Goal: Task Accomplishment & Management: Manage account settings

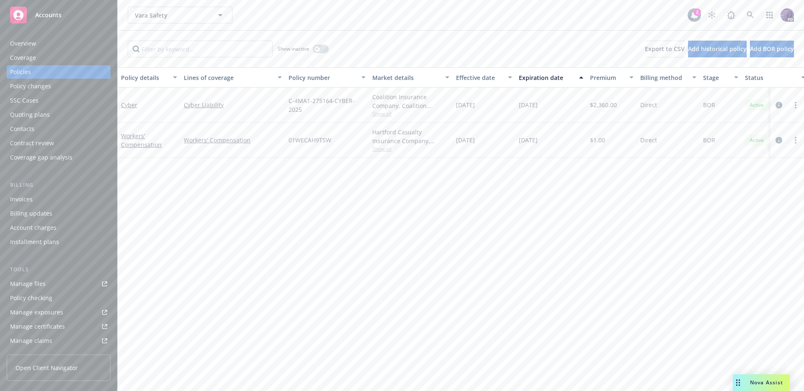
click at [346, 32] on div "Show inactive Export to CSV Add historical policy Add BOR policy" at bounding box center [461, 49] width 687 height 37
click at [56, 41] on div "Overview" at bounding box center [58, 43] width 97 height 13
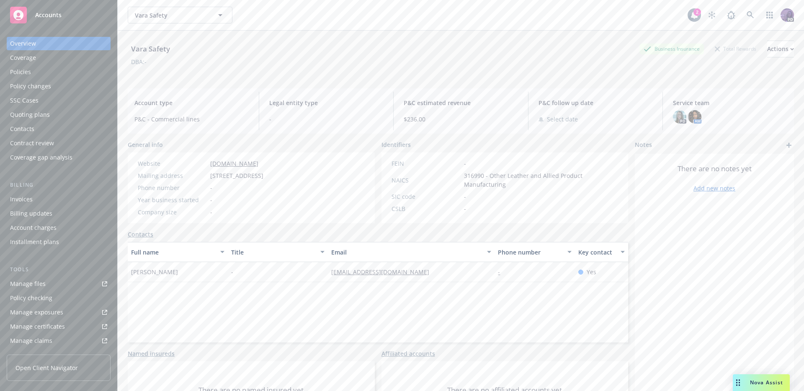
click at [319, 19] on div "Vara Safety Vara Safety" at bounding box center [408, 15] width 560 height 17
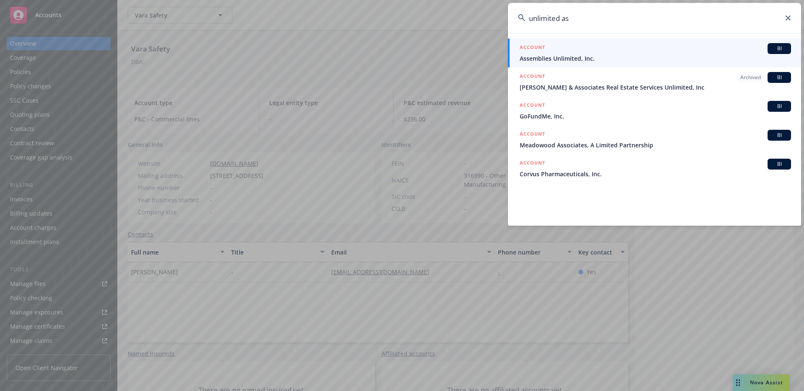
type input "unlimited as"
click at [594, 52] on div "ACCOUNT BI" at bounding box center [655, 48] width 271 height 11
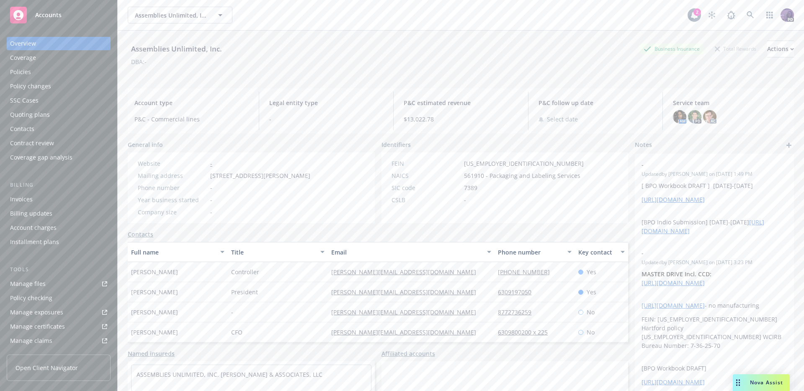
click at [71, 69] on div "Policies" at bounding box center [58, 71] width 97 height 13
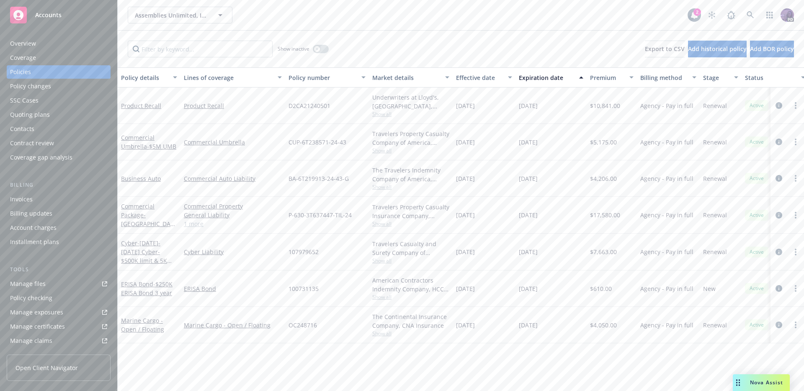
click at [55, 325] on div "Manage certificates" at bounding box center [37, 326] width 55 height 13
click at [42, 327] on div "Manage certificates" at bounding box center [37, 326] width 55 height 13
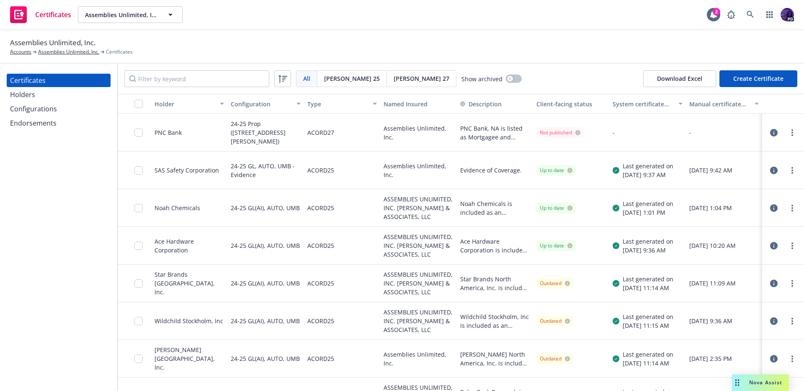
click at [68, 98] on div "Holders" at bounding box center [58, 94] width 97 height 13
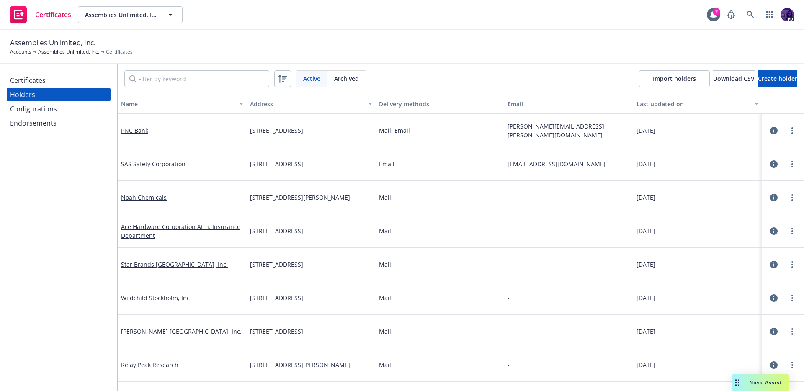
click at [82, 122] on div "Endorsements" at bounding box center [58, 122] width 97 height 13
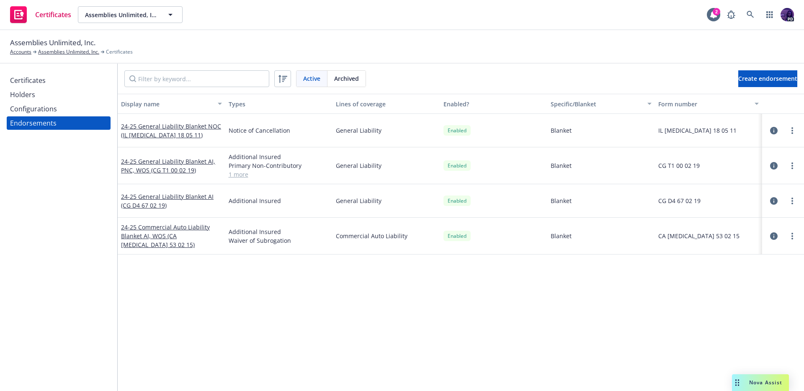
click at [85, 112] on div "Configurations" at bounding box center [58, 108] width 97 height 13
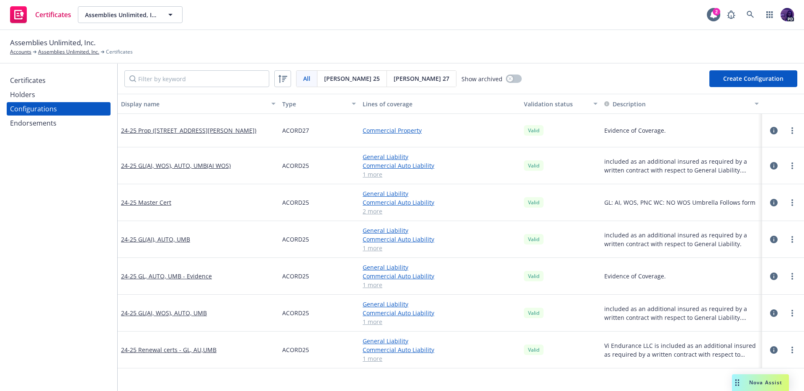
click at [93, 94] on div "Holders" at bounding box center [58, 94] width 97 height 13
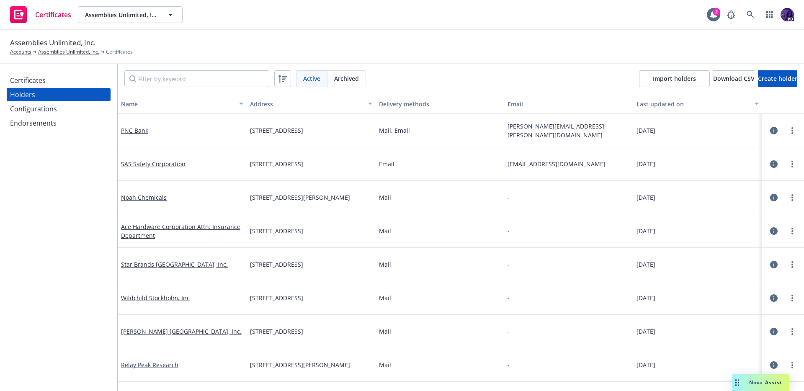
drag, startPoint x: 47, startPoint y: 85, endPoint x: 57, endPoint y: 84, distance: 10.5
click at [47, 85] on div "Certificates" at bounding box center [58, 80] width 97 height 13
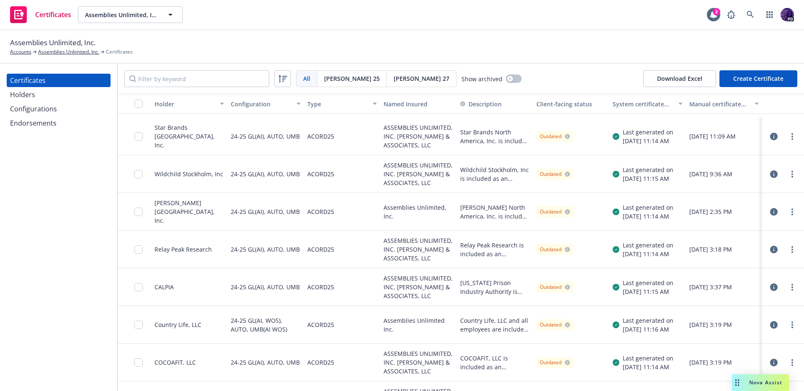
scroll to position [488, 0]
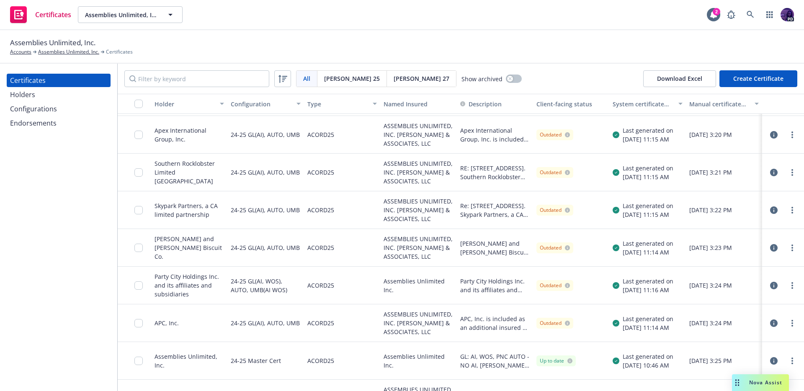
click at [215, 88] on div "All All Acord 25 Acord 27 Show archived Download Excel Create Certificate" at bounding box center [461, 79] width 687 height 30
click at [217, 82] on input "Filter by keyword" at bounding box center [196, 78] width 145 height 17
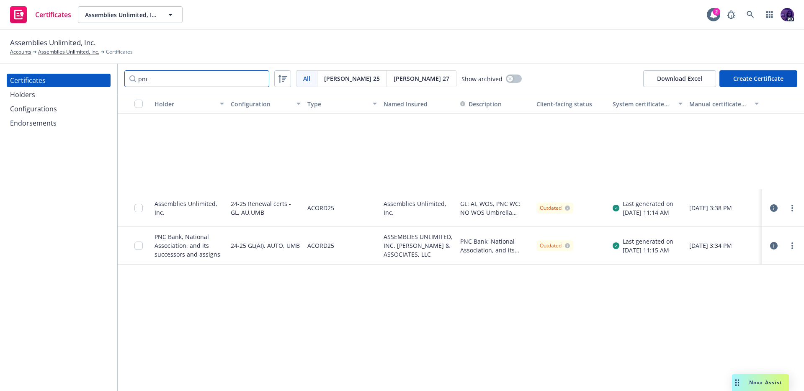
type input "pnc"
click at [774, 210] on icon "button" at bounding box center [774, 208] width 8 height 8
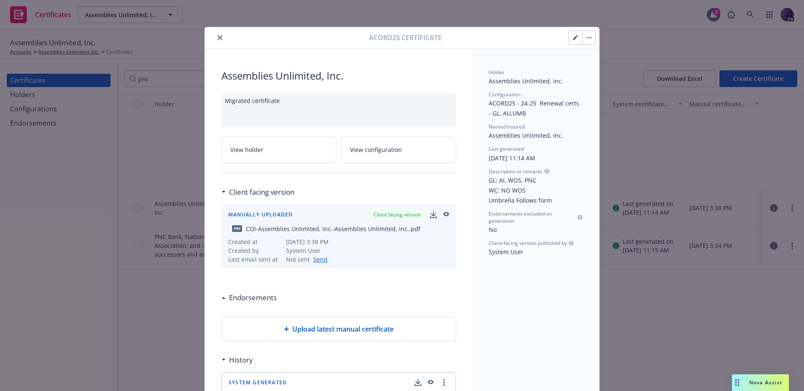
click at [213, 31] on div "Acord25 certificate" at bounding box center [402, 37] width 395 height 21
click at [217, 38] on icon "close" at bounding box center [219, 37] width 5 height 5
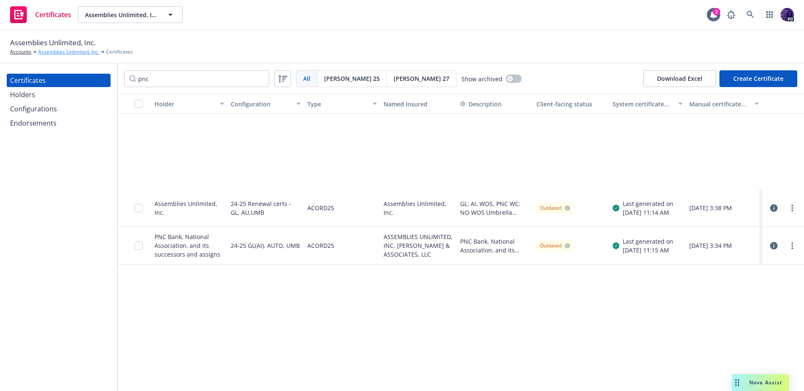
click at [77, 52] on link "Assemblies Unlimited, Inc." at bounding box center [68, 52] width 61 height 8
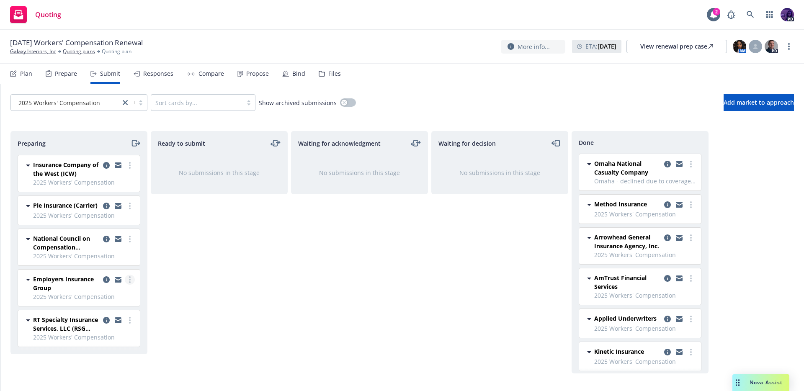
click at [128, 281] on link "more" at bounding box center [130, 280] width 10 height 10
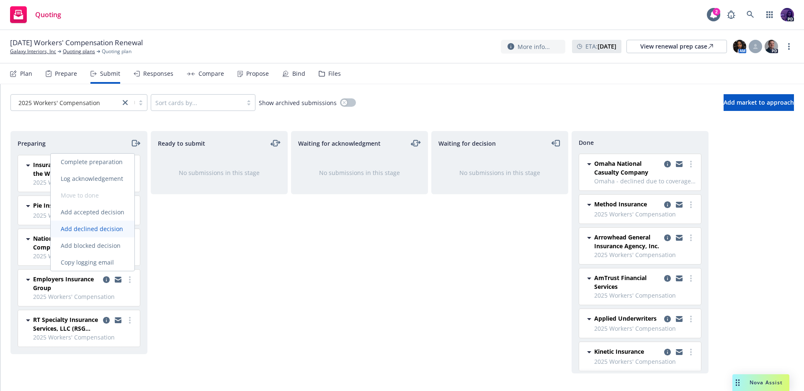
click at [116, 234] on link "Add declined decision" at bounding box center [93, 229] width 84 height 17
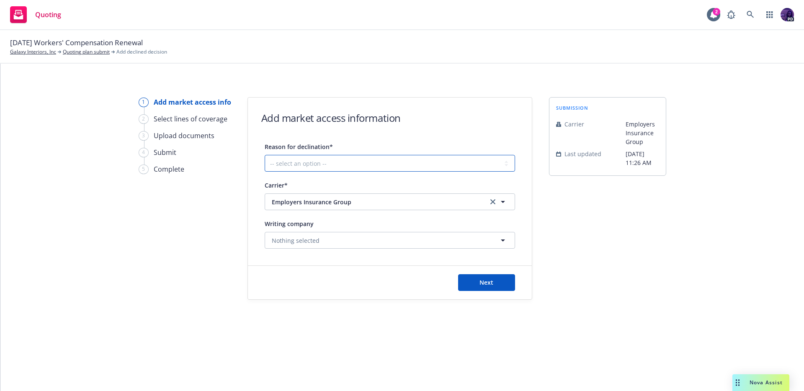
click at [344, 165] on select "-- select an option -- Cannot compete with other markets Carrier non-renewed Ca…" at bounding box center [390, 163] width 251 height 17
select select "DOES_NOT_FIT_UNDERWRITER_APPETITE"
click at [265, 155] on select "-- select an option -- Cannot compete with other markets Carrier non-renewed Ca…" at bounding box center [390, 163] width 251 height 17
click at [481, 284] on span "Next" at bounding box center [487, 283] width 14 height 8
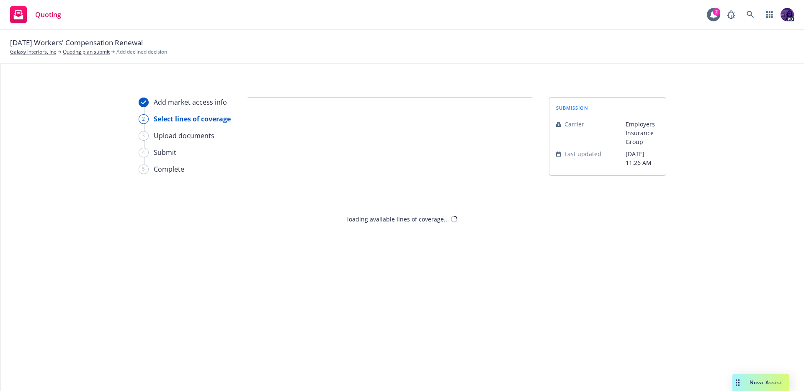
select select "DOES_NOT_FIT_UNDERWRITER_APPETITE"
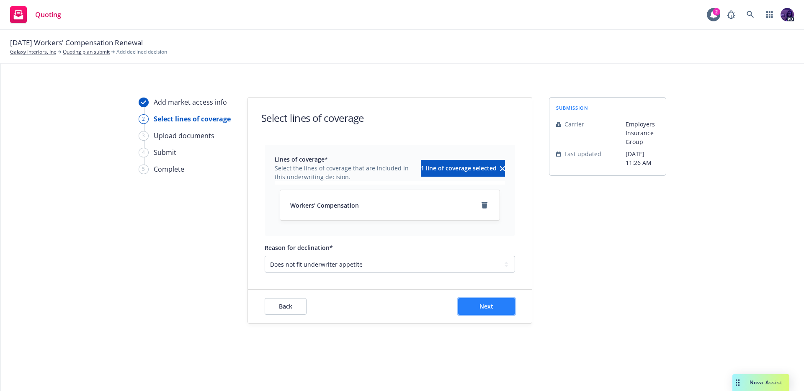
click at [483, 308] on span "Next" at bounding box center [487, 306] width 14 height 8
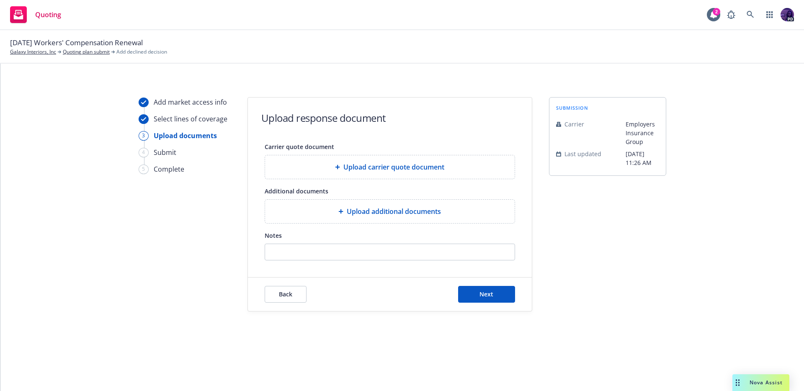
click at [343, 260] on div at bounding box center [390, 252] width 251 height 17
click at [345, 249] on input "Notes" at bounding box center [390, 252] width 250 height 16
drag, startPoint x: 300, startPoint y: 260, endPoint x: 243, endPoint y: 262, distance: 57.4
click at [242, 262] on div "Add market access info Select lines of coverage 3 Upload documents 4 Submit 5 C…" at bounding box center [402, 204] width 784 height 215
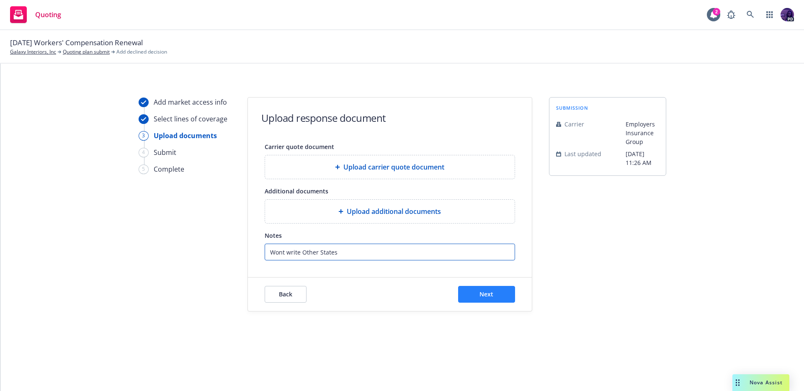
type input "Wont write Other States"
click at [466, 296] on button "Next" at bounding box center [486, 294] width 57 height 17
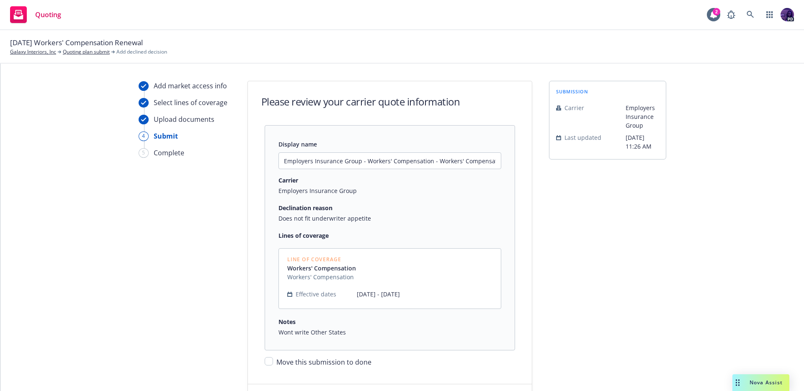
scroll to position [77, 0]
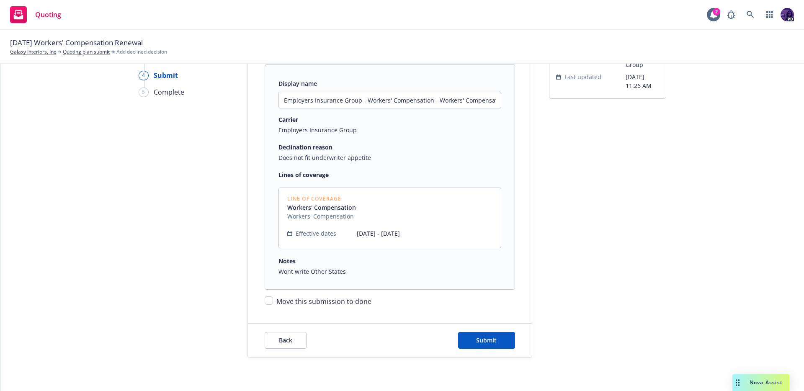
click at [342, 303] on span "Move this submission to done" at bounding box center [324, 301] width 95 height 9
click at [273, 303] on input "Move this submission to done" at bounding box center [269, 301] width 8 height 8
checkbox input "true"
click at [477, 336] on span "Submit" at bounding box center [486, 340] width 21 height 8
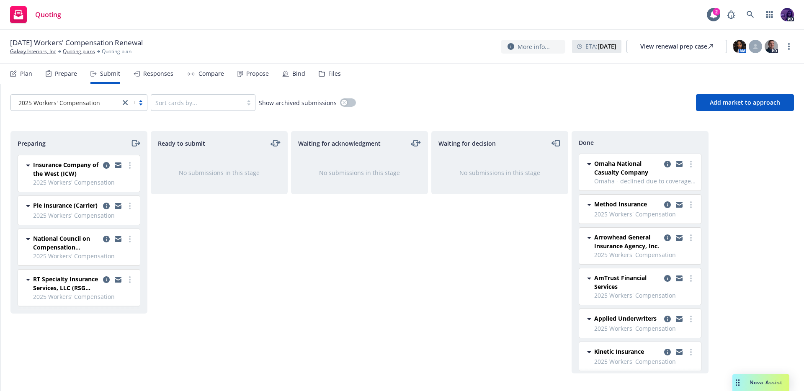
click at [178, 77] on div "Plan Prepare Submit Responses Compare Propose Bind Files" at bounding box center [175, 74] width 331 height 20
click at [155, 72] on div "Responses" at bounding box center [158, 73] width 30 height 7
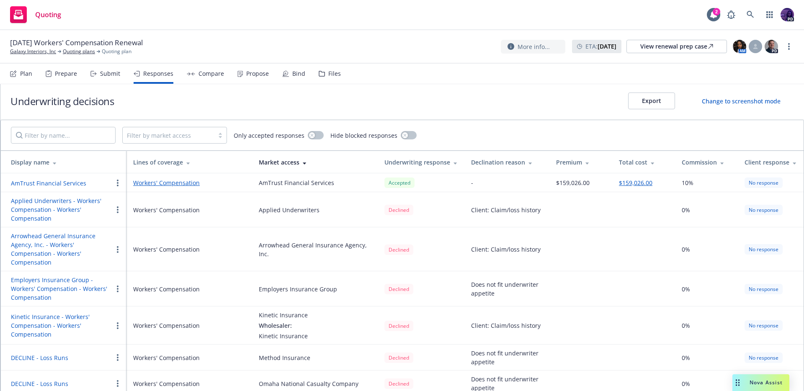
scroll to position [11, 0]
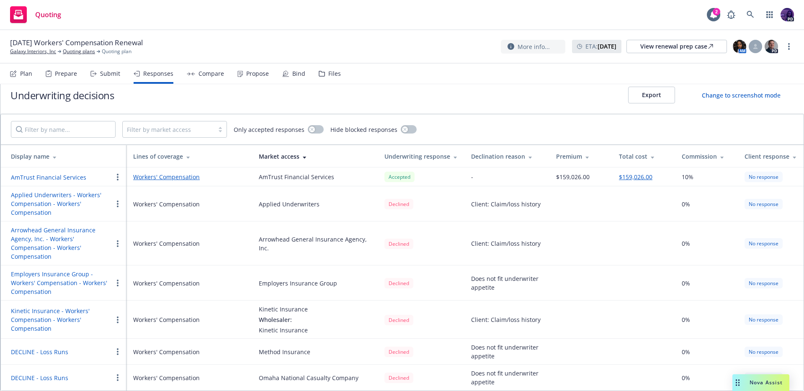
click at [115, 281] on button "button" at bounding box center [118, 283] width 10 height 10
click at [137, 313] on span "Edit display name" at bounding box center [148, 317] width 70 height 8
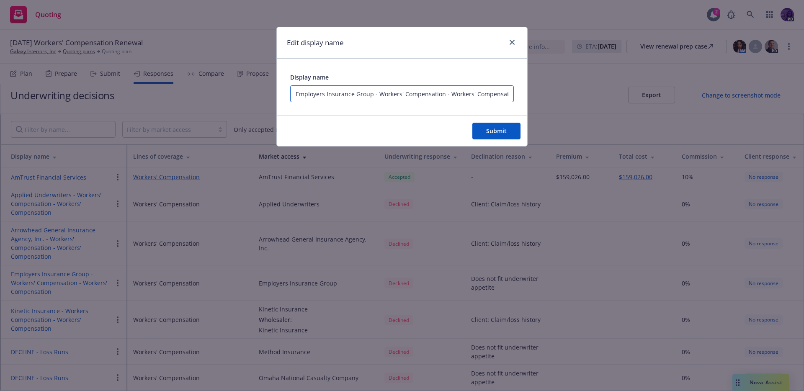
scroll to position [0, 4]
drag, startPoint x: 327, startPoint y: 92, endPoint x: 511, endPoint y: 92, distance: 183.5
click at [511, 92] on input "Employers Insurance Group - Workers' Compensation - Workers' Compensation" at bounding box center [402, 93] width 224 height 17
type input "Employers DECLINED OTHER STATES"
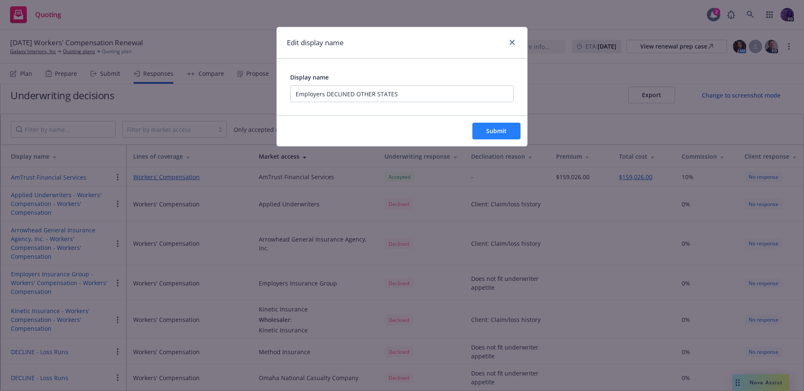
drag, startPoint x: 522, startPoint y: 121, endPoint x: 514, endPoint y: 127, distance: 9.8
click at [522, 122] on div "Submit" at bounding box center [402, 131] width 251 height 30
click at [513, 127] on button "Submit" at bounding box center [497, 131] width 48 height 17
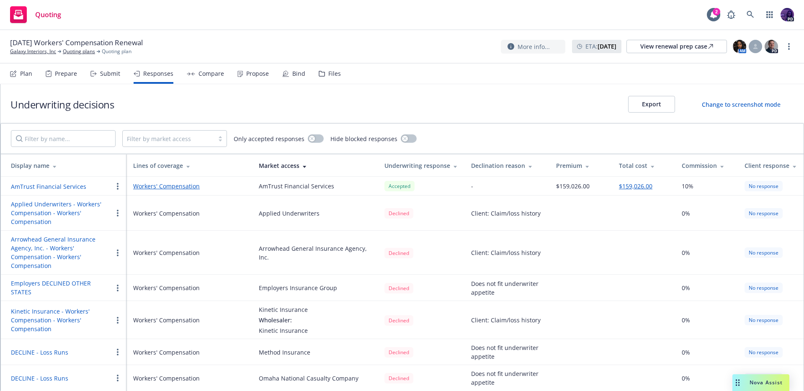
click at [116, 215] on button "button" at bounding box center [118, 213] width 10 height 10
click at [152, 246] on span "Edit display name" at bounding box center [148, 247] width 70 height 8
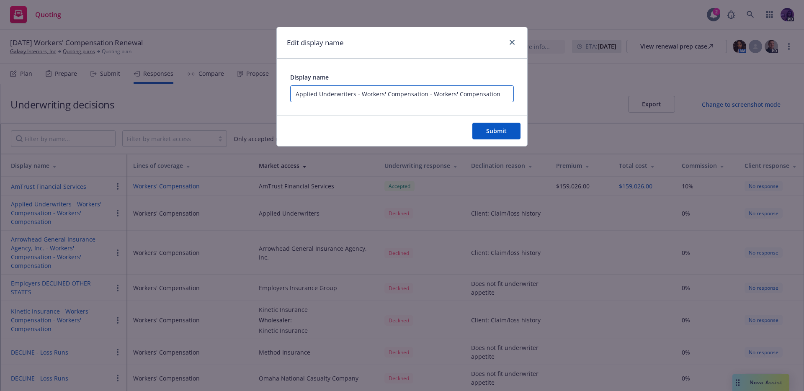
drag, startPoint x: 363, startPoint y: 94, endPoint x: 522, endPoint y: 91, distance: 158.8
click at [522, 91] on div "Display name Applied Underwriters - Workers' Compensation - Workers' Compensati…" at bounding box center [402, 87] width 251 height 57
type input "Applied Underwriters - DECLINED LOSS HISTORY"
click at [514, 125] on button "Submit" at bounding box center [497, 131] width 48 height 17
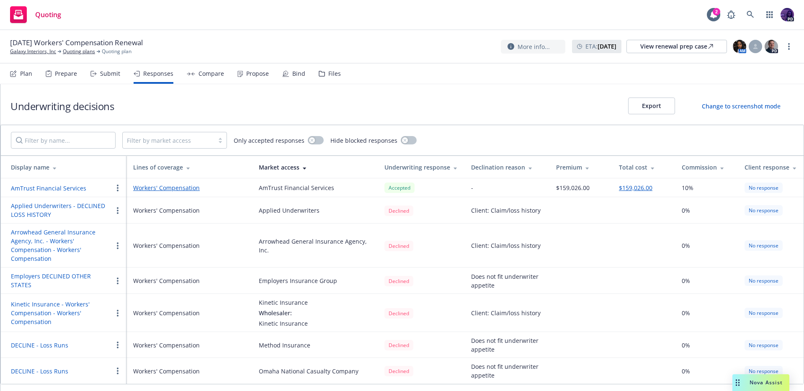
scroll to position [0, 0]
click at [122, 246] on button "button" at bounding box center [118, 246] width 10 height 10
click at [129, 281] on span "Edit display name" at bounding box center [148, 279] width 70 height 8
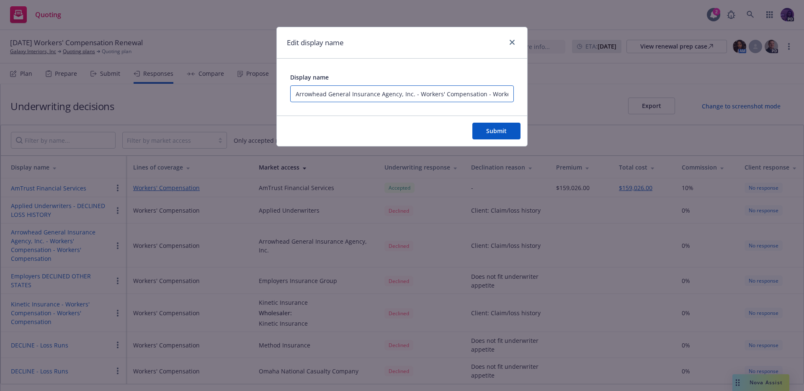
scroll to position [0, 44]
drag, startPoint x: 326, startPoint y: 93, endPoint x: 543, endPoint y: 99, distance: 217.5
click at [544, 99] on div "Edit display name Display name Arrowhead General Insurance Agency, Inc. - Worke…" at bounding box center [402, 195] width 804 height 391
click at [449, 95] on input "Arrowhead General Insurance Agency, Inc. - Workers' Compensation - Workers' Com…" at bounding box center [402, 93] width 224 height 17
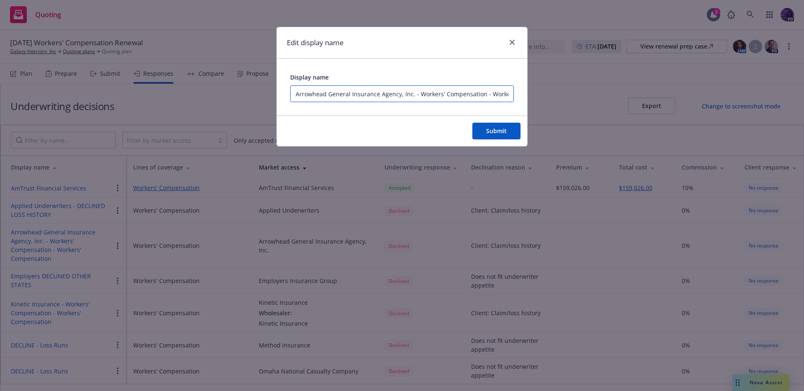
drag, startPoint x: 337, startPoint y: 96, endPoint x: 258, endPoint y: 93, distance: 79.6
click at [257, 94] on div "Edit display name Display name Arrowhead General Insurance Agency, Inc. - Worke…" at bounding box center [402, 195] width 804 height 391
click at [348, 89] on input "Arrowhead General Insurance Agency, Inc. - Workers' Compensation - Workers' Com…" at bounding box center [402, 93] width 224 height 17
drag, startPoint x: 340, startPoint y: 93, endPoint x: 578, endPoint y: 98, distance: 237.6
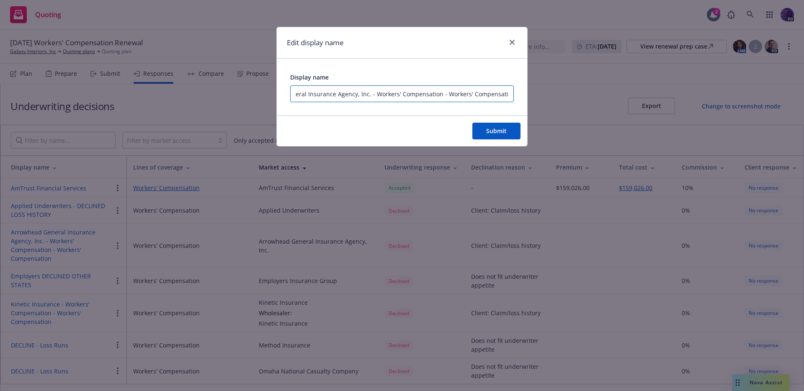
click at [578, 98] on div "Edit display name Display name Arrowhead General Insurance Agency, Inc. - Worke…" at bounding box center [402, 195] width 804 height 391
type input "Arrowhead DECLINED LOSS HISTORY"
click at [496, 129] on span "Submit" at bounding box center [496, 131] width 21 height 8
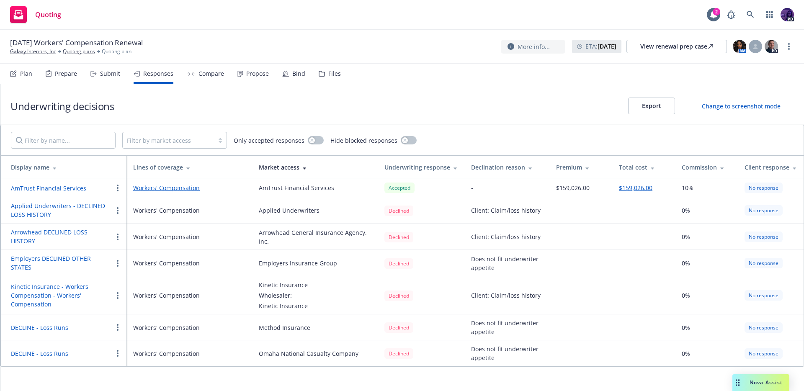
click at [119, 295] on button "button" at bounding box center [118, 296] width 10 height 10
click at [153, 327] on span "Edit display name" at bounding box center [148, 328] width 70 height 8
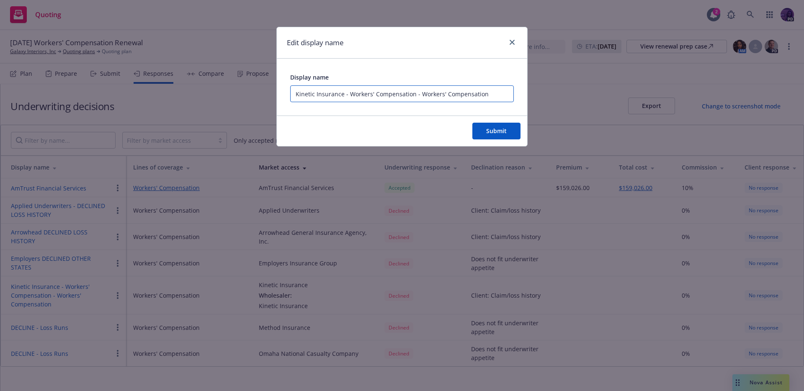
drag, startPoint x: 349, startPoint y: 94, endPoint x: 549, endPoint y: 92, distance: 200.3
click at [549, 92] on div "Edit display name Display name Kinetic Insurance - Workers' Compensation - Work…" at bounding box center [402, 195] width 804 height 391
type input "Kinetic Insurance - DECLINED LOSS HISTORY"
click at [507, 124] on button "Submit" at bounding box center [497, 131] width 48 height 17
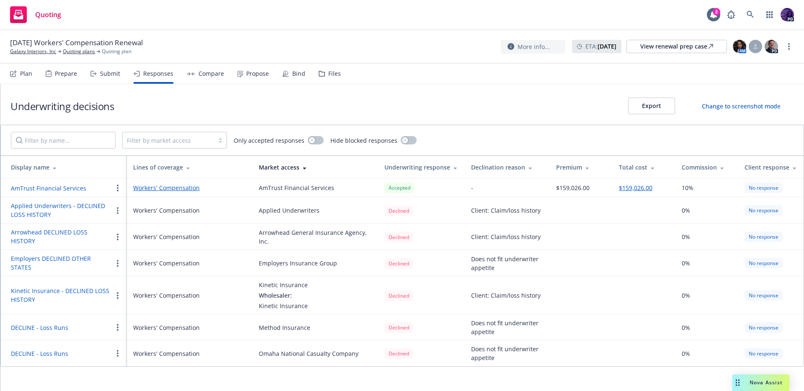
click at [119, 71] on div "Plan Prepare Submit Responses Compare Propose Bind Files" at bounding box center [175, 74] width 331 height 20
click at [116, 73] on div "Submit" at bounding box center [110, 73] width 20 height 7
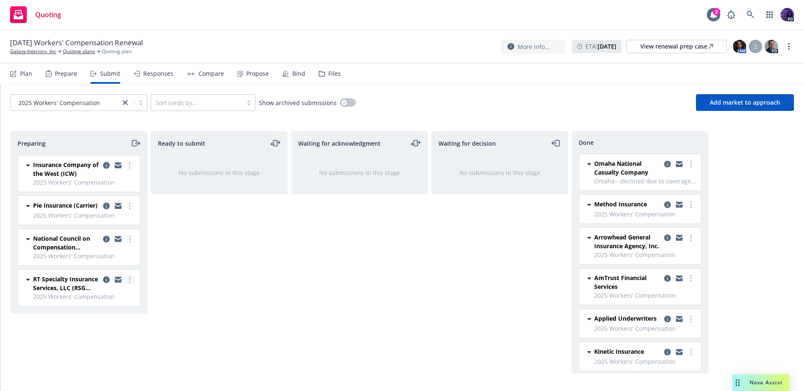
click at [133, 280] on link "more" at bounding box center [130, 280] width 10 height 10
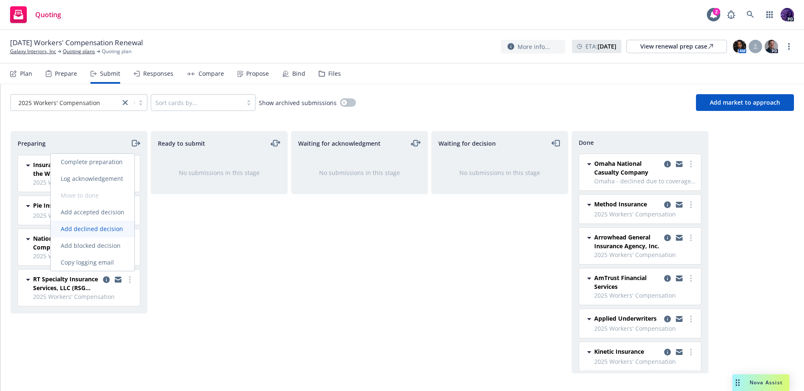
click at [110, 227] on span "Add declined decision" at bounding box center [92, 229] width 83 height 8
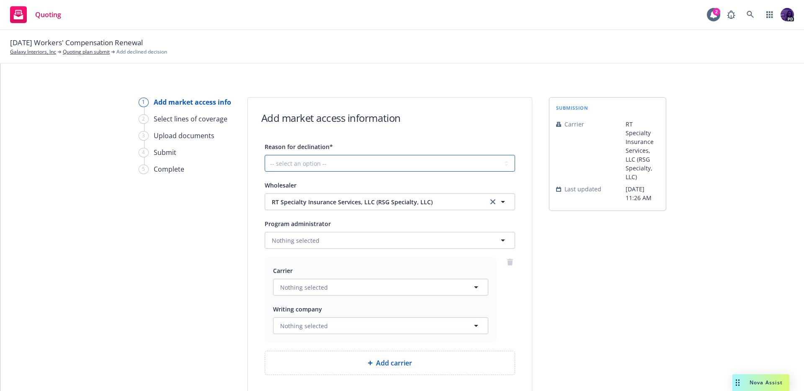
click at [362, 162] on select "-- select an option -- Cannot compete with other markets Carrier non-renewed Ca…" at bounding box center [390, 163] width 251 height 17
select select "DOES_NOT_FIT_UNDERWRITER_APPETITE"
click at [265, 155] on select "-- select an option -- Cannot compete with other markets Carrier non-renewed Ca…" at bounding box center [390, 163] width 251 height 17
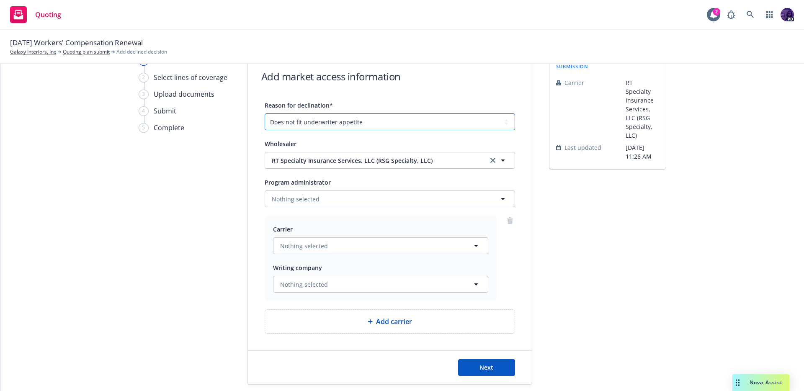
scroll to position [69, 0]
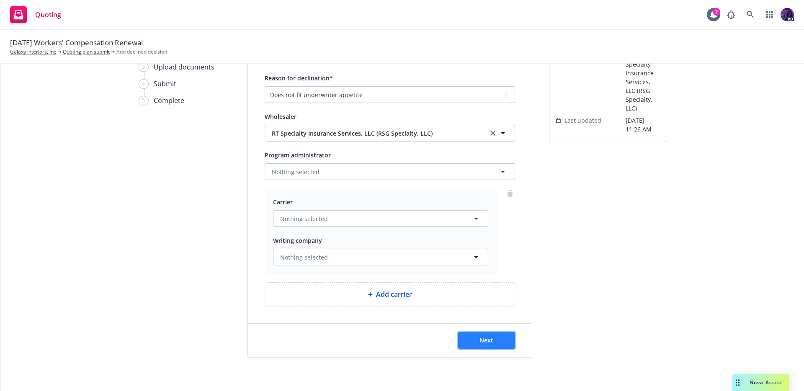
click at [495, 336] on button "Next" at bounding box center [486, 340] width 57 height 17
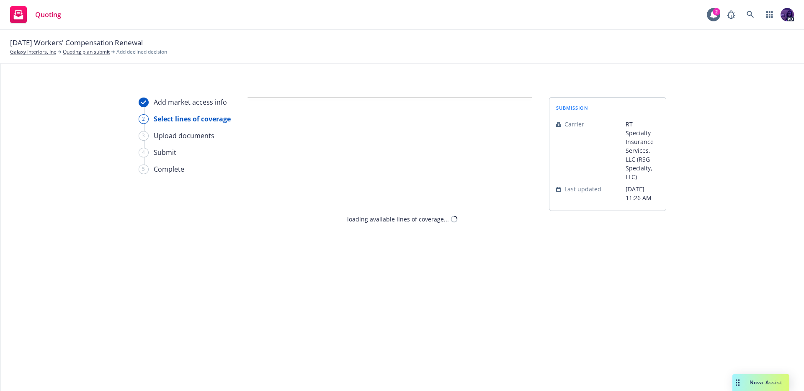
scroll to position [0, 0]
select select "DOES_NOT_FIT_UNDERWRITER_APPETITE"
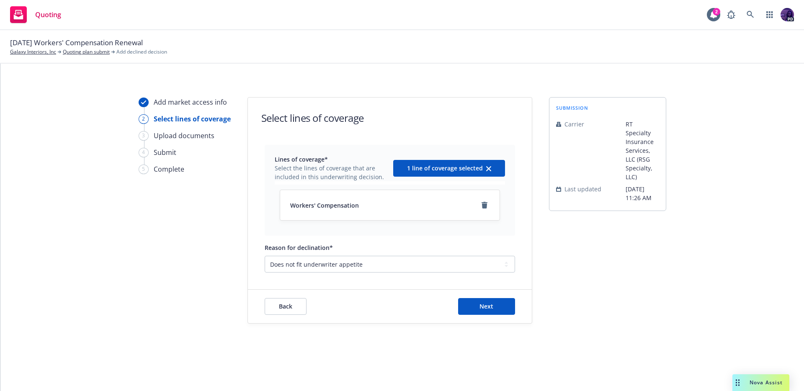
click at [463, 294] on div "Back Next" at bounding box center [390, 307] width 284 height 34
click at [486, 302] on button "Next" at bounding box center [486, 306] width 57 height 17
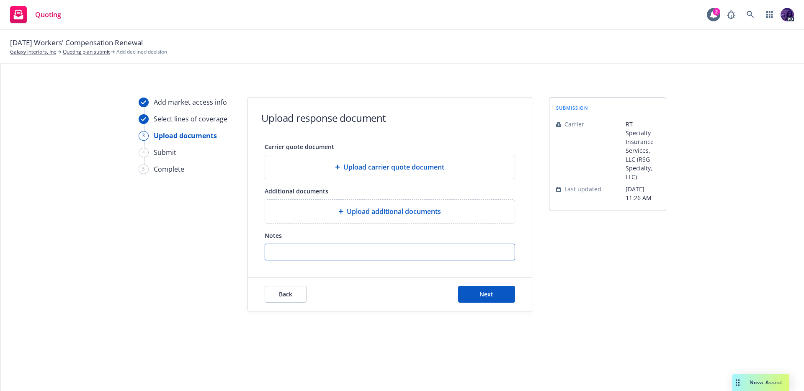
click at [372, 247] on input "Notes" at bounding box center [390, 252] width 250 height 16
type input "Loss History"
click at [297, 294] on button "Back" at bounding box center [286, 294] width 42 height 17
select select "DOES_NOT_FIT_UNDERWRITER_APPETITE"
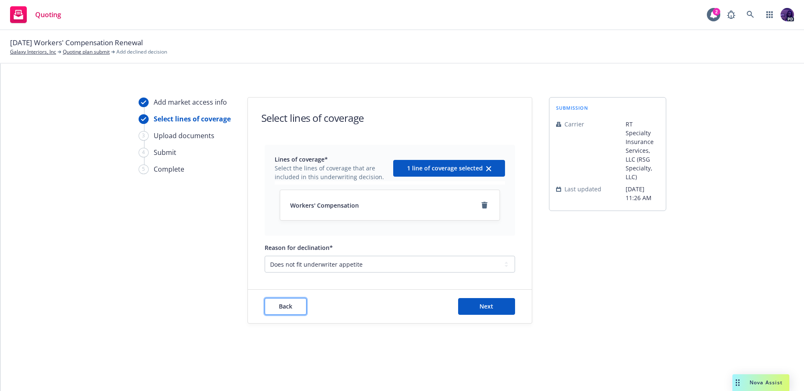
click at [291, 308] on span "Back" at bounding box center [285, 306] width 13 height 8
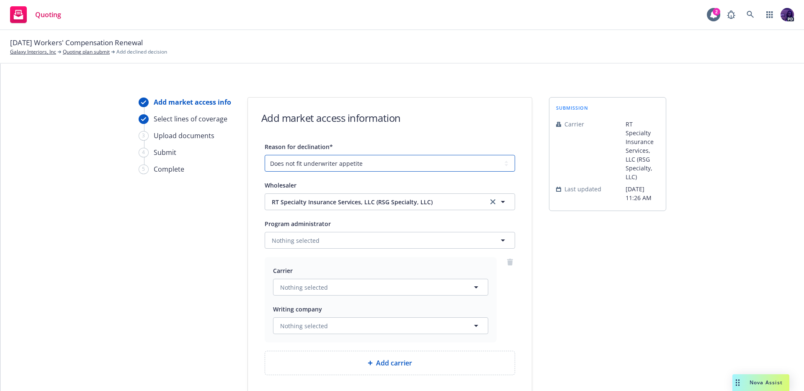
click at [348, 169] on select "-- select an option -- Cannot compete with other markets Carrier non-renewed Ca…" at bounding box center [390, 163] width 251 height 17
select select "CLIENT_CLAIM_LOSS_HISTORY"
click at [265, 155] on select "-- select an option -- Cannot compete with other markets Carrier non-renewed Ca…" at bounding box center [390, 163] width 251 height 17
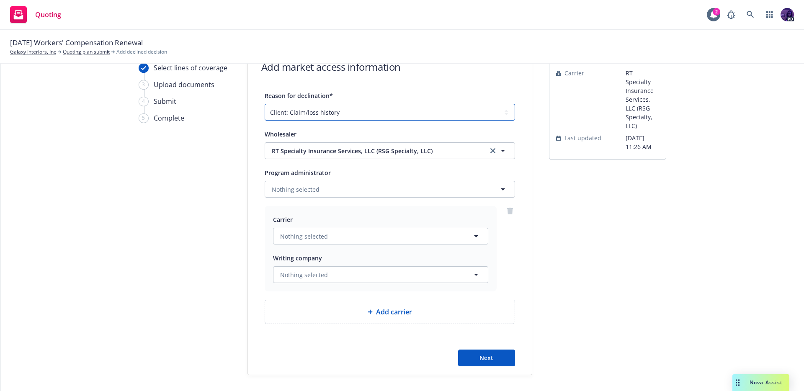
scroll to position [69, 0]
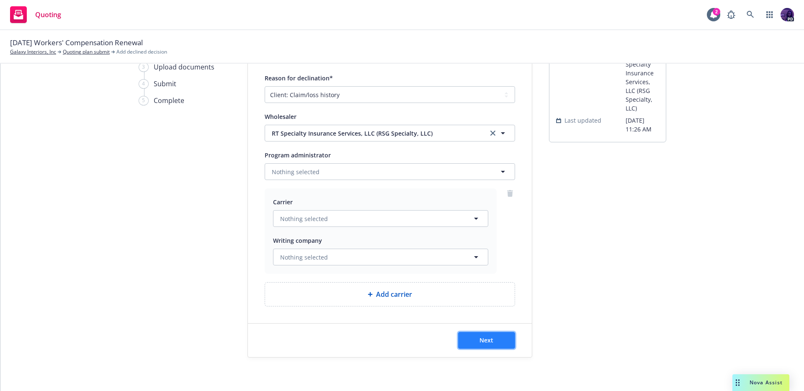
click at [477, 349] on button "Next" at bounding box center [486, 340] width 57 height 17
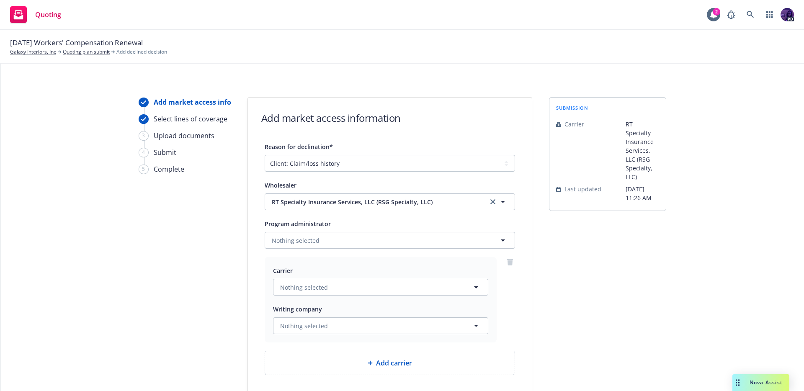
select select "CLIENT_CLAIM_LOSS_HISTORY"
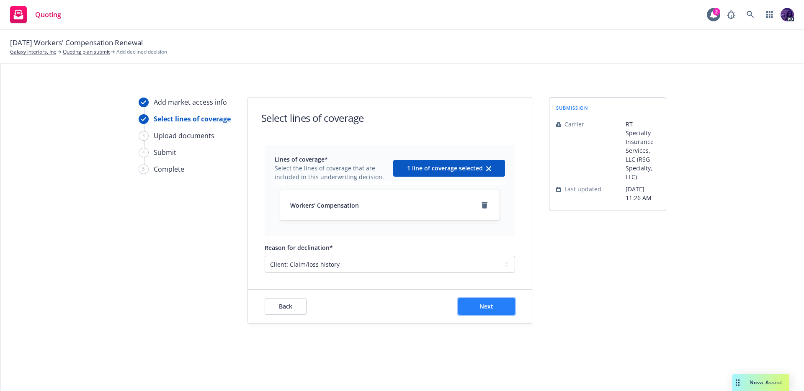
click at [479, 308] on button "Next" at bounding box center [486, 306] width 57 height 17
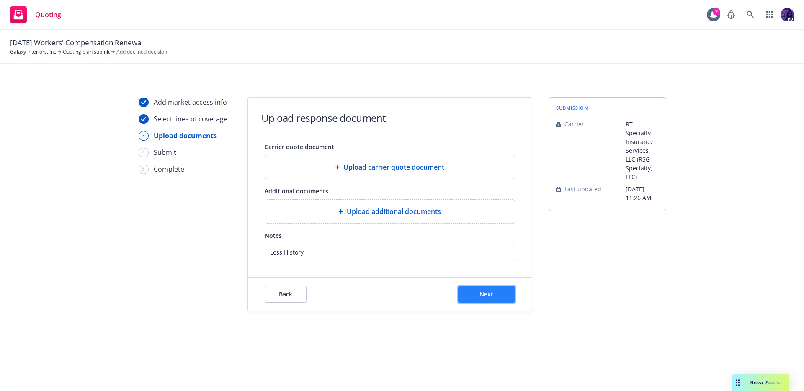
click at [482, 294] on span "Next" at bounding box center [487, 294] width 14 height 8
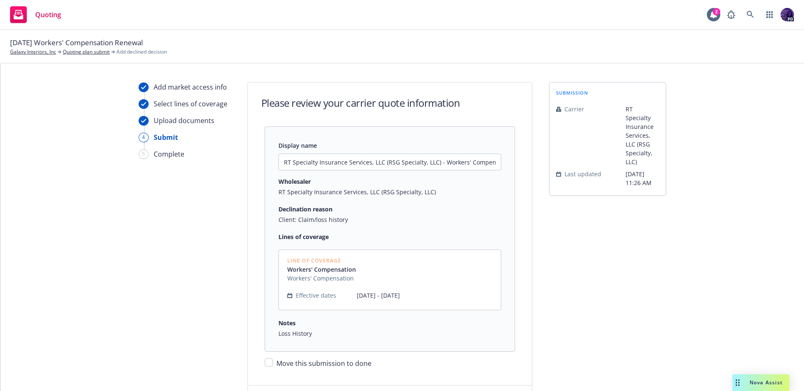
scroll to position [77, 0]
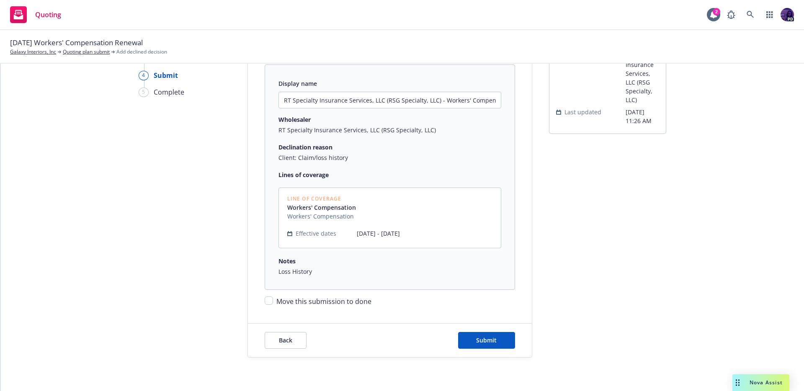
click at [295, 300] on span "Move this submission to done" at bounding box center [324, 301] width 95 height 9
click at [273, 300] on input "Move this submission to done" at bounding box center [269, 301] width 8 height 8
checkbox input "true"
click at [488, 336] on span "Submit" at bounding box center [486, 340] width 21 height 8
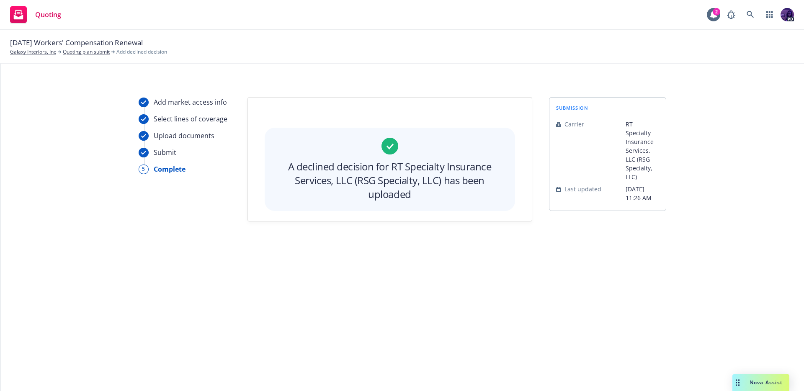
scroll to position [0, 0]
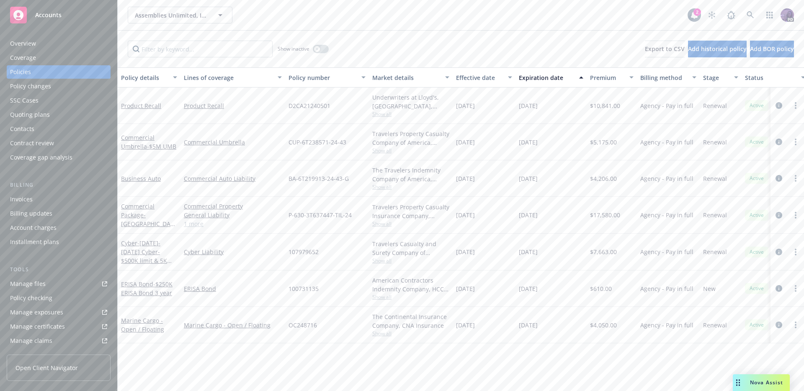
click at [260, 9] on div "Assemblies Unlimited, Inc. Assemblies Unlimited, Inc." at bounding box center [408, 15] width 560 height 17
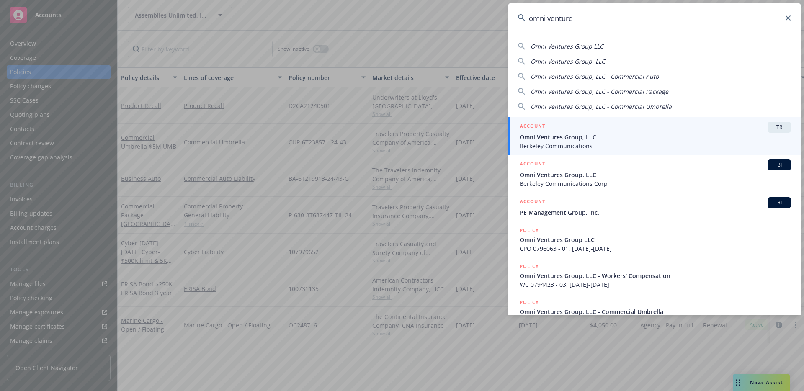
type input "omni venture"
click at [560, 144] on span "Berkeley Communications" at bounding box center [655, 146] width 271 height 9
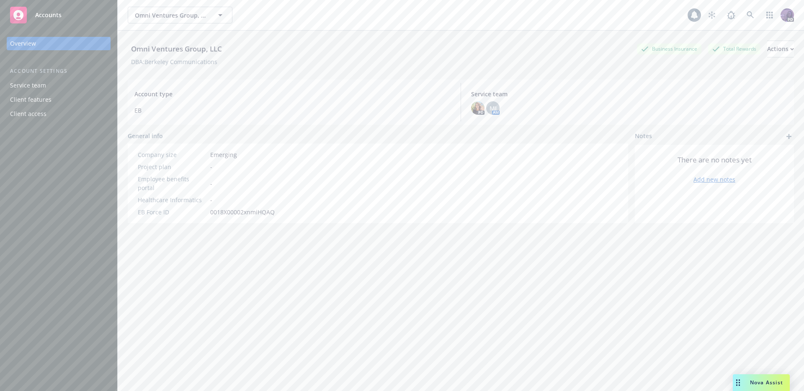
click at [374, 8] on div "Omni Ventures Group, LLC Omni Ventures Group, LLC" at bounding box center [408, 15] width 560 height 17
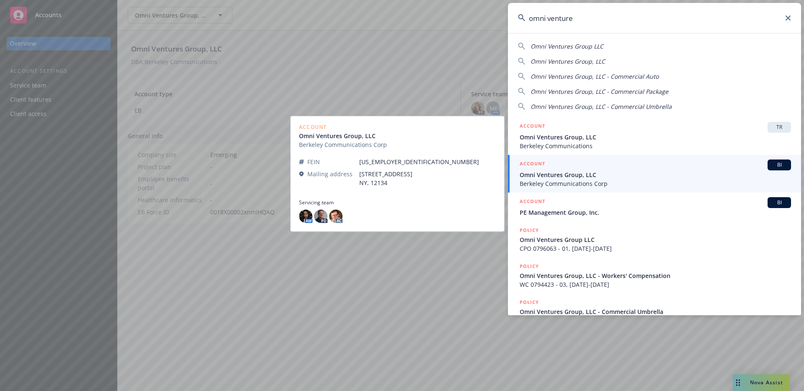
type input "omni venture"
click at [596, 171] on span "Omni Ventures Group, LLC" at bounding box center [655, 175] width 271 height 9
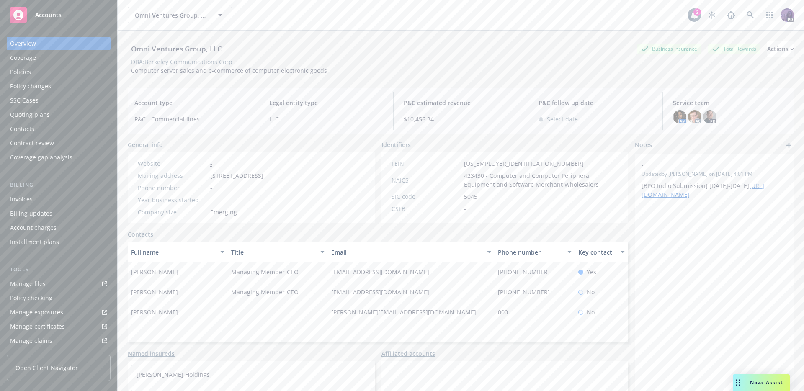
click at [59, 113] on div "Quoting plans" at bounding box center [58, 114] width 97 height 13
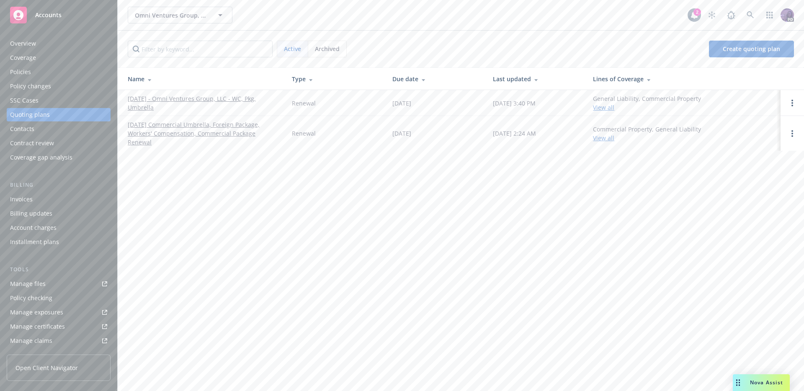
click at [267, 23] on div "Omni Ventures Group, LLC Omni Ventures Group, LLC" at bounding box center [408, 15] width 560 height 17
click at [266, 22] on div "Omni Ventures Group, LLC Omni Ventures Group, LLC" at bounding box center [408, 15] width 560 height 17
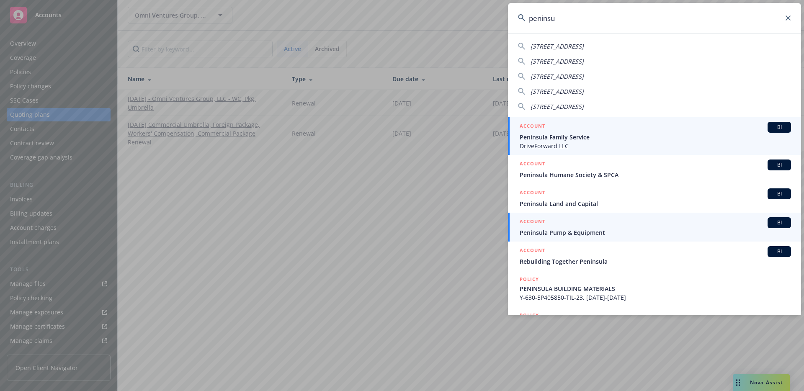
type input "peninsu"
click at [569, 228] on span "Peninsula Pump & Equipment" at bounding box center [655, 232] width 271 height 9
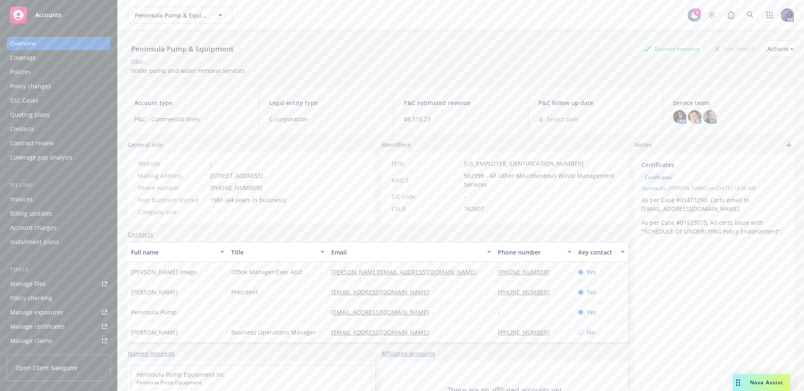
click at [54, 71] on div "Policies" at bounding box center [58, 71] width 97 height 13
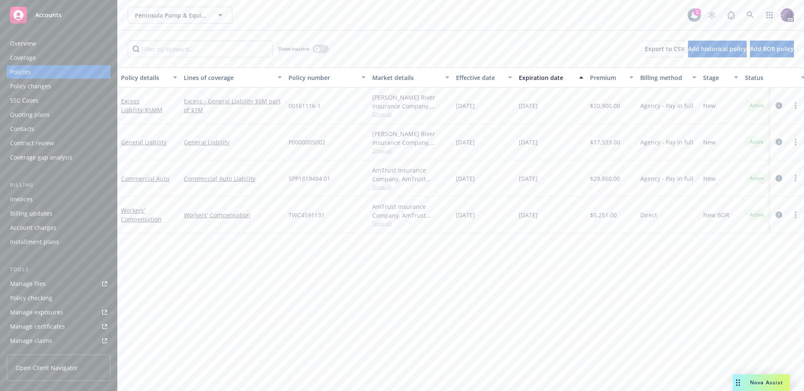
click at [386, 189] on span "Show all" at bounding box center [410, 186] width 77 height 7
click at [530, 256] on div "Policy details Lines of coverage Policy number Market details Effective date Ex…" at bounding box center [461, 229] width 687 height 324
